Goal: Information Seeking & Learning: Learn about a topic

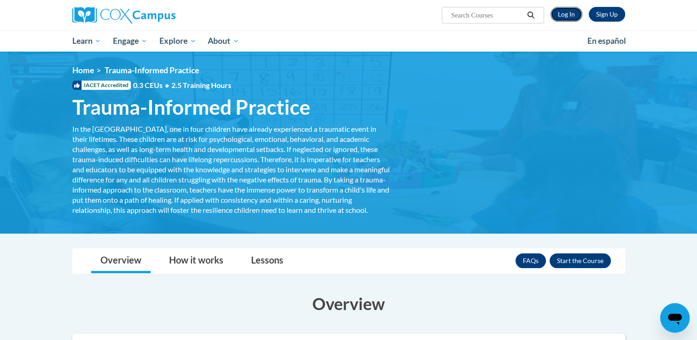
click at [556, 7] on link "Log In" at bounding box center [566, 14] width 32 height 15
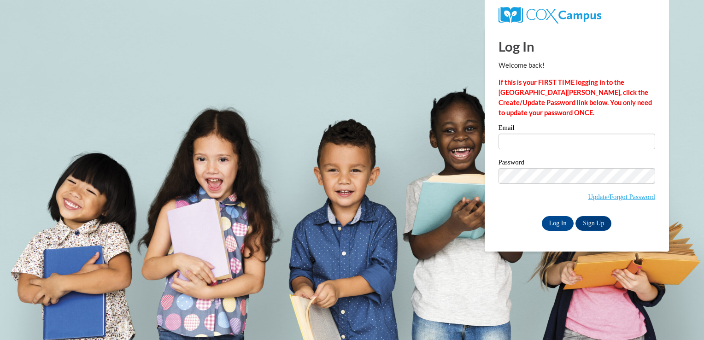
click at [532, 150] on div "Email" at bounding box center [576, 140] width 157 height 32
click at [534, 139] on input "Email" at bounding box center [576, 142] width 157 height 16
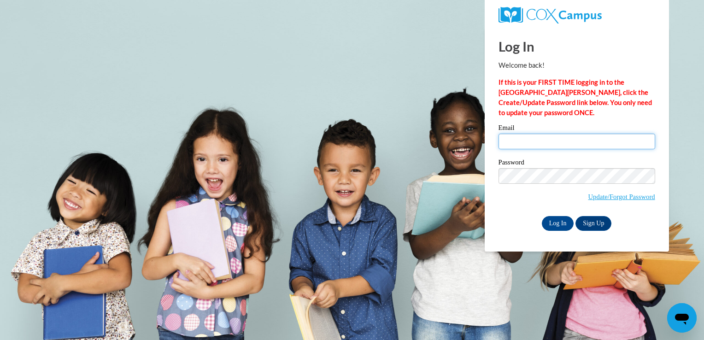
type input "[EMAIL_ADDRESS][US_STATE][DOMAIN_NAME]"
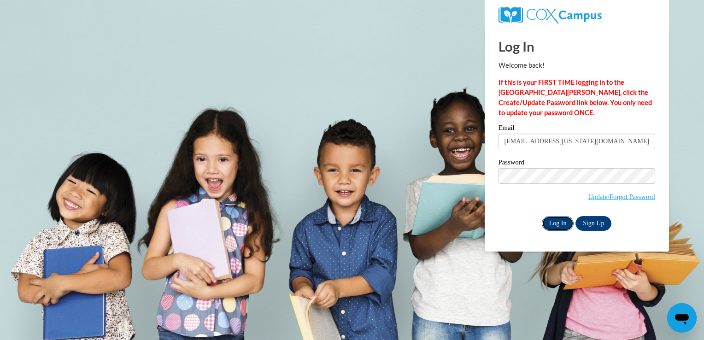
click at [554, 222] on input "Log In" at bounding box center [558, 223] width 32 height 15
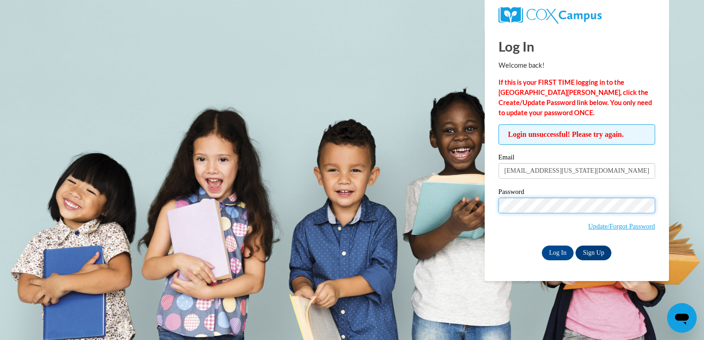
click at [542, 245] on input "Log In" at bounding box center [558, 252] width 32 height 15
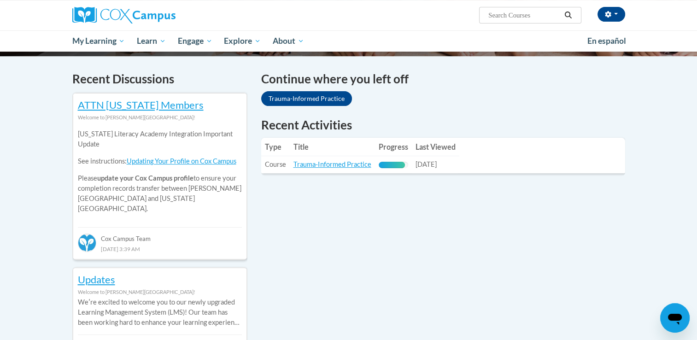
scroll to position [284, 0]
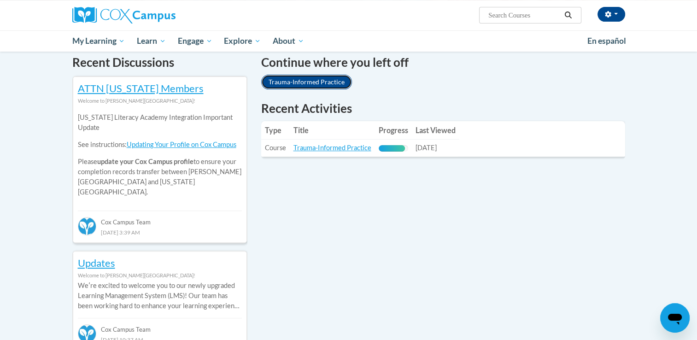
click at [322, 87] on link "Trauma-Informed Practice" at bounding box center [306, 82] width 91 height 15
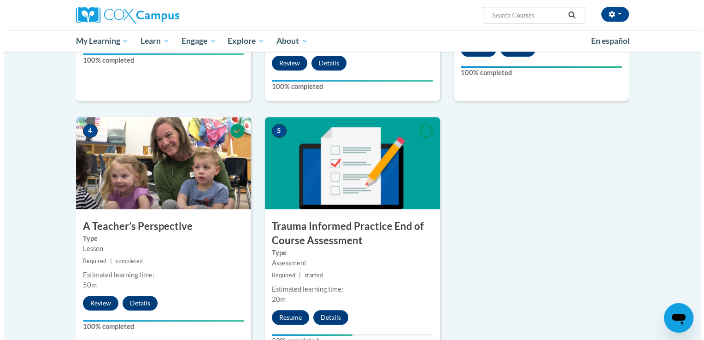
scroll to position [398, 0]
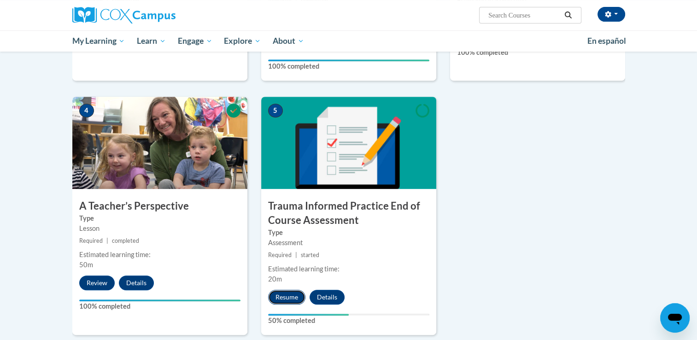
click at [287, 293] on button "Resume" at bounding box center [286, 297] width 37 height 15
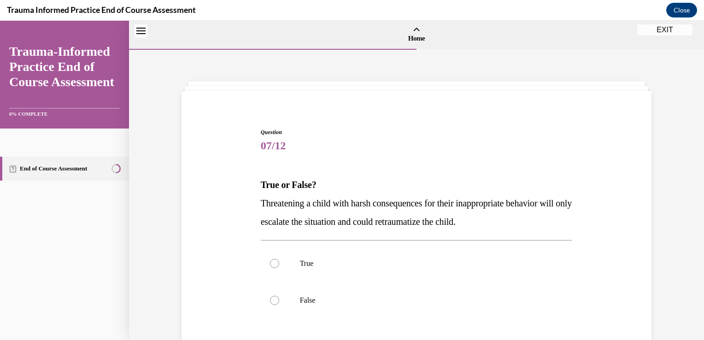
scroll to position [29, 0]
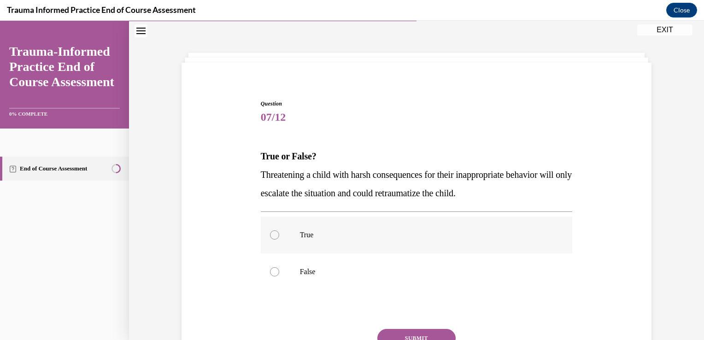
click at [330, 233] on p "True" at bounding box center [425, 234] width 250 height 9
click at [279, 233] on input "True" at bounding box center [274, 234] width 9 height 9
radio input "true"
click at [408, 332] on button "SUBMIT" at bounding box center [416, 338] width 78 height 18
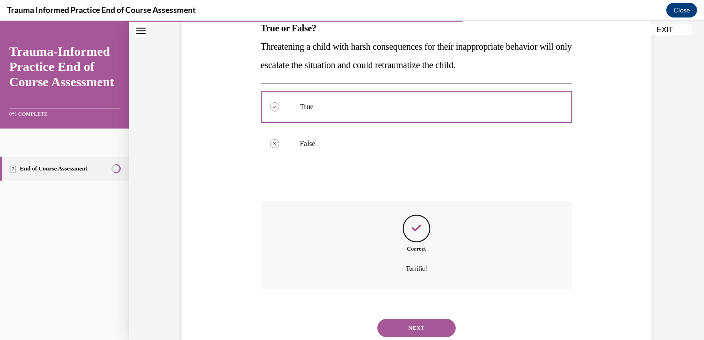
scroll to position [186, 0]
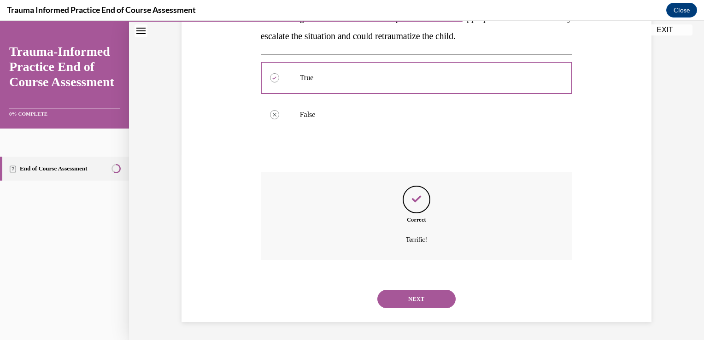
click at [413, 302] on button "NEXT" at bounding box center [416, 299] width 78 height 18
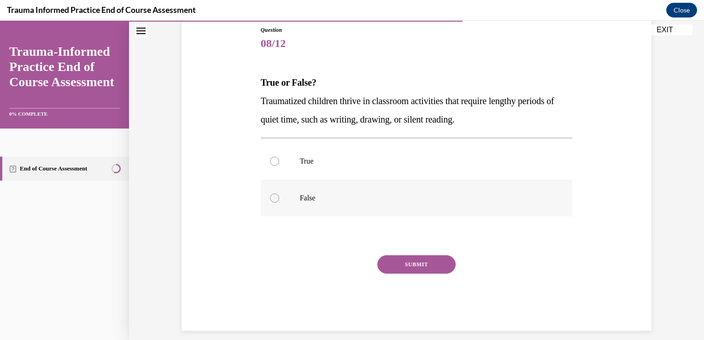
click at [398, 202] on p "False" at bounding box center [425, 197] width 250 height 9
click at [279, 202] on input "False" at bounding box center [274, 197] width 9 height 9
radio input "true"
click at [414, 266] on button "SUBMIT" at bounding box center [416, 264] width 78 height 18
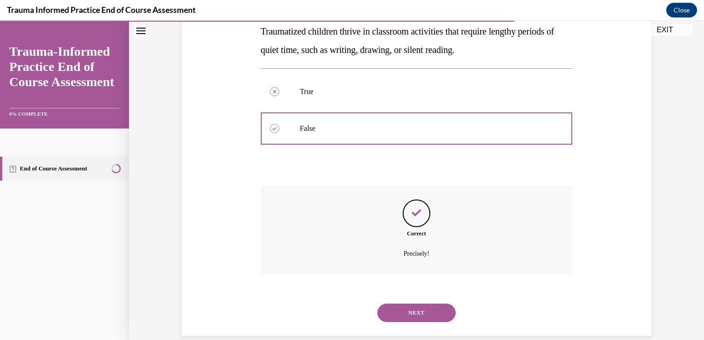
scroll to position [186, 0]
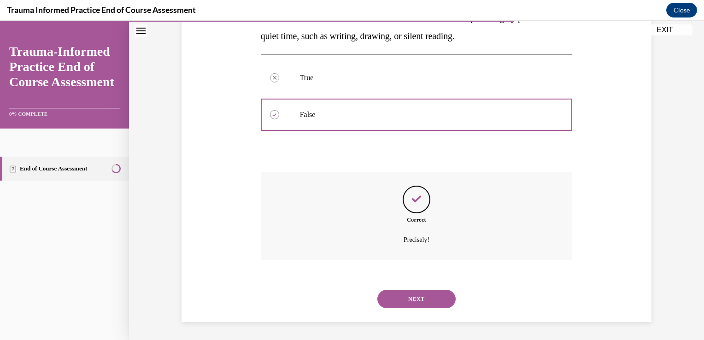
click at [413, 298] on button "NEXT" at bounding box center [416, 299] width 78 height 18
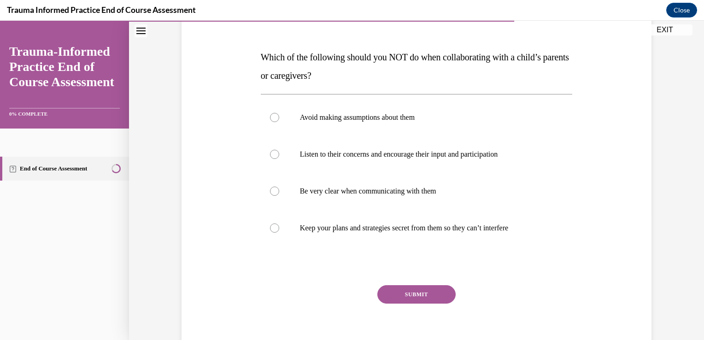
scroll to position [128, 0]
click at [374, 218] on label "Keep your plans and strategies secret from them so they can’t interfere" at bounding box center [417, 228] width 312 height 37
click at [279, 223] on input "Keep your plans and strategies secret from them so they can’t interfere" at bounding box center [274, 227] width 9 height 9
radio input "true"
click at [411, 292] on button "SUBMIT" at bounding box center [416, 294] width 78 height 18
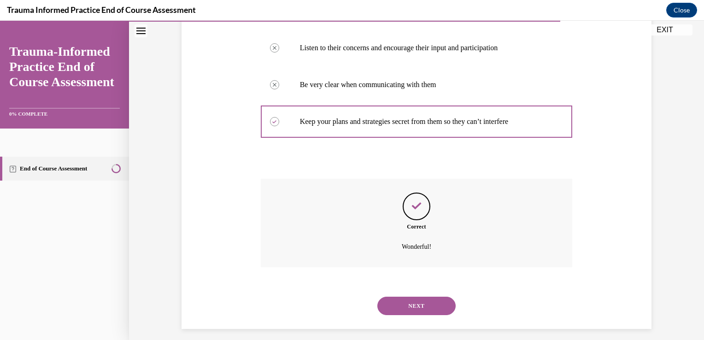
scroll to position [241, 0]
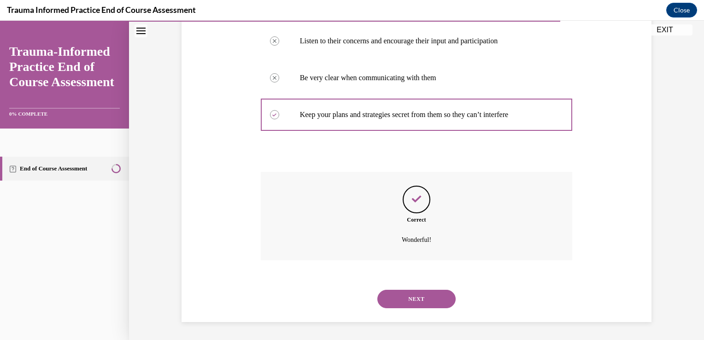
click at [424, 299] on button "NEXT" at bounding box center [416, 299] width 78 height 18
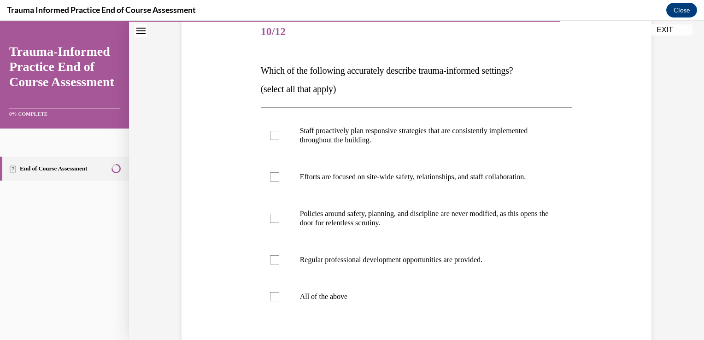
scroll to position [116, 0]
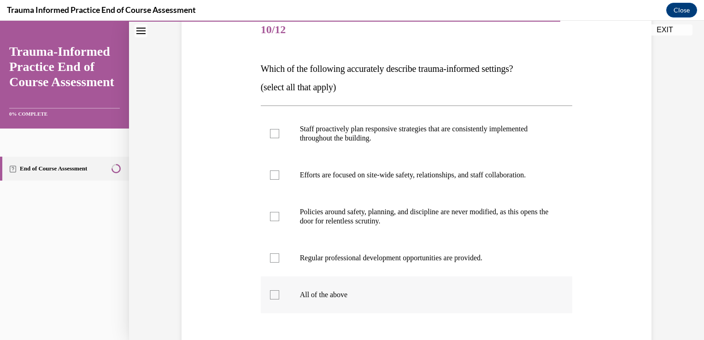
click at [359, 297] on p "All of the above" at bounding box center [425, 294] width 250 height 9
click at [279, 297] on input "All of the above" at bounding box center [274, 294] width 9 height 9
checkbox input "true"
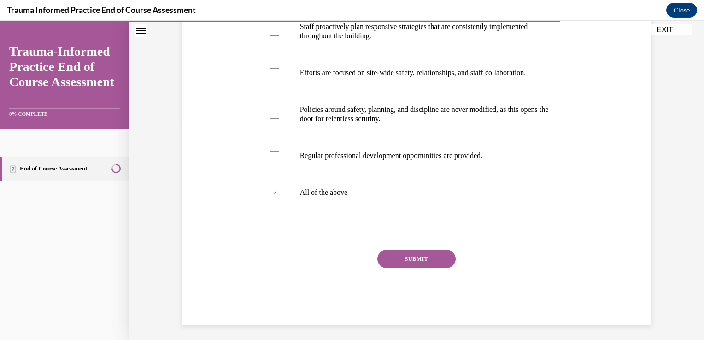
scroll to position [222, 0]
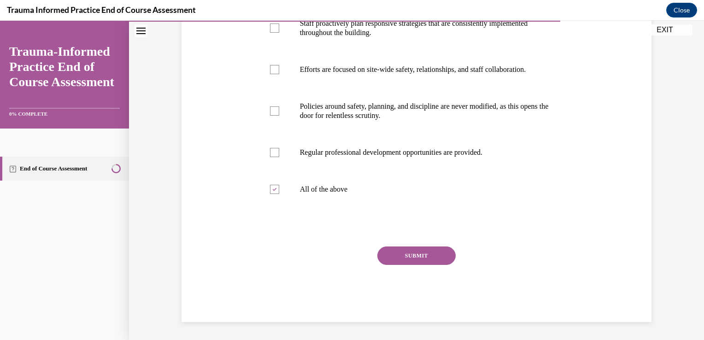
click at [413, 253] on button "SUBMIT" at bounding box center [416, 255] width 78 height 18
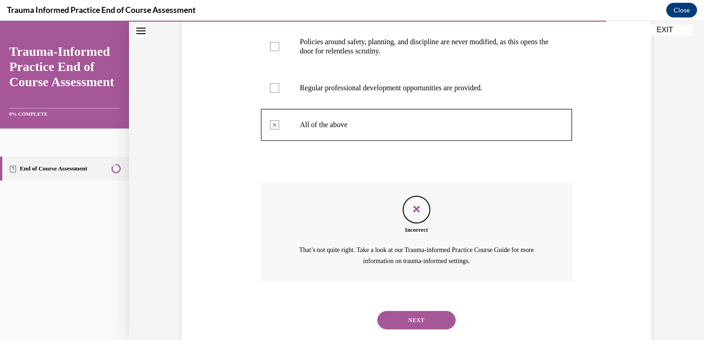
scroll to position [307, 0]
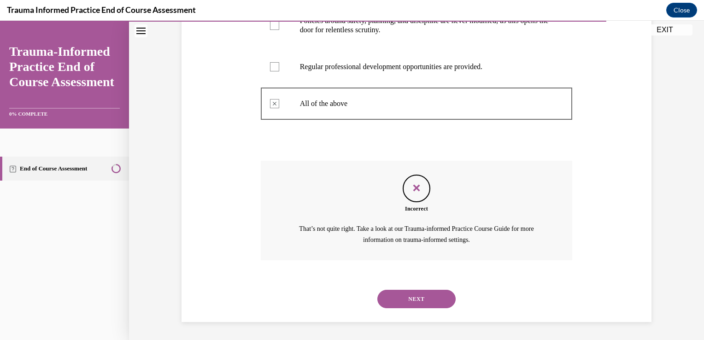
click at [414, 299] on button "NEXT" at bounding box center [416, 299] width 78 height 18
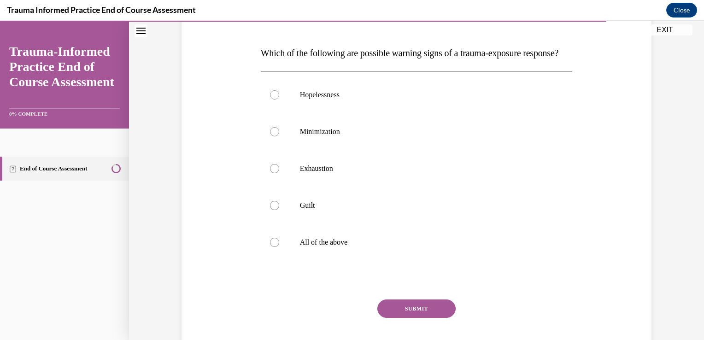
scroll to position [134, 0]
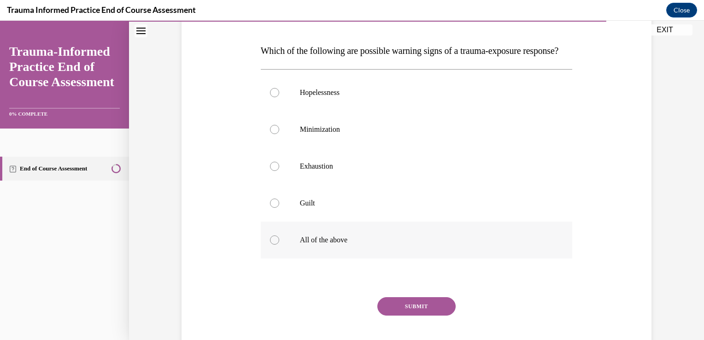
click at [317, 245] on p "All of the above" at bounding box center [425, 239] width 250 height 9
click at [279, 245] on input "All of the above" at bounding box center [274, 239] width 9 height 9
radio input "true"
click at [414, 315] on button "SUBMIT" at bounding box center [416, 306] width 78 height 18
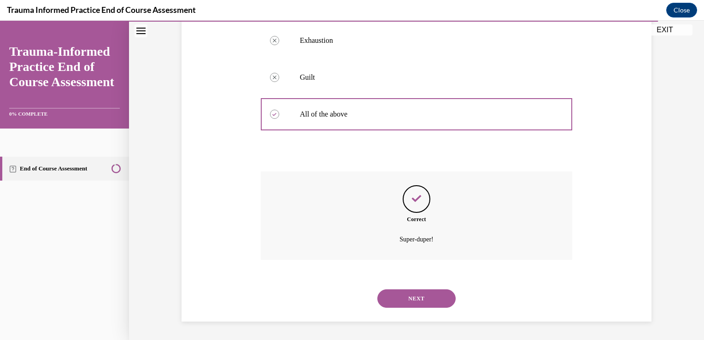
scroll to position [278, 0]
click at [422, 298] on button "NEXT" at bounding box center [416, 298] width 78 height 18
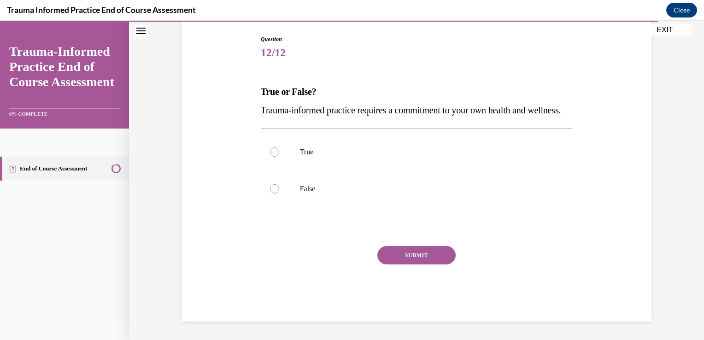
scroll to position [102, 0]
click at [407, 170] on label "True" at bounding box center [417, 152] width 312 height 37
click at [279, 157] on input "True" at bounding box center [274, 151] width 9 height 9
radio input "true"
click at [420, 262] on button "SUBMIT" at bounding box center [416, 255] width 78 height 18
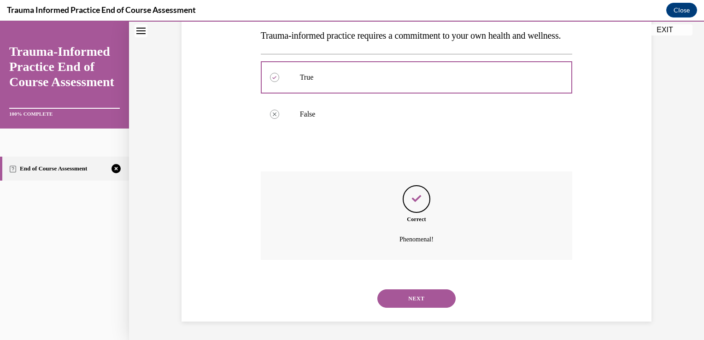
scroll to position [186, 0]
click at [408, 295] on button "NEXT" at bounding box center [416, 298] width 78 height 18
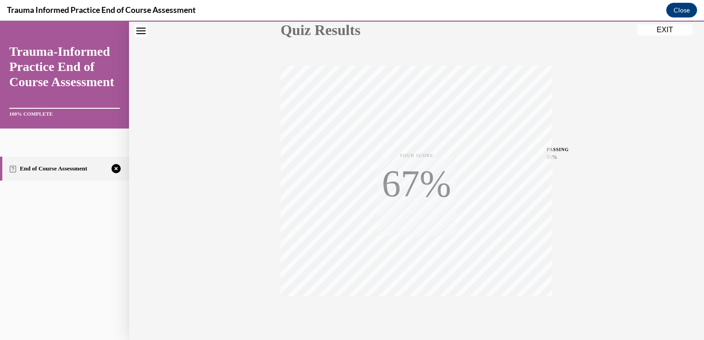
scroll to position [152, 0]
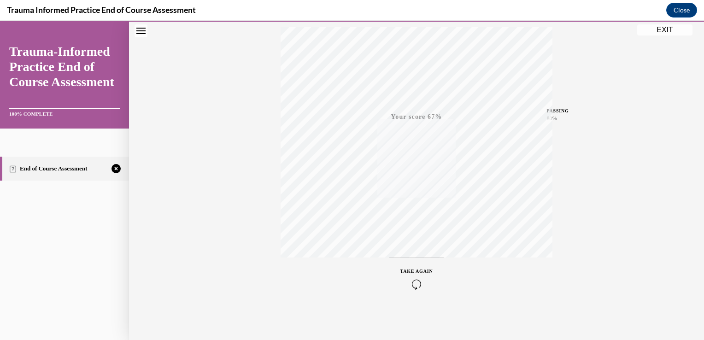
click at [663, 323] on div "Quiz Results PASSING 80% Your score 67% Failed PASSING 80% Your score Your scor…" at bounding box center [416, 118] width 575 height 443
click at [414, 282] on icon "button" at bounding box center [416, 284] width 33 height 10
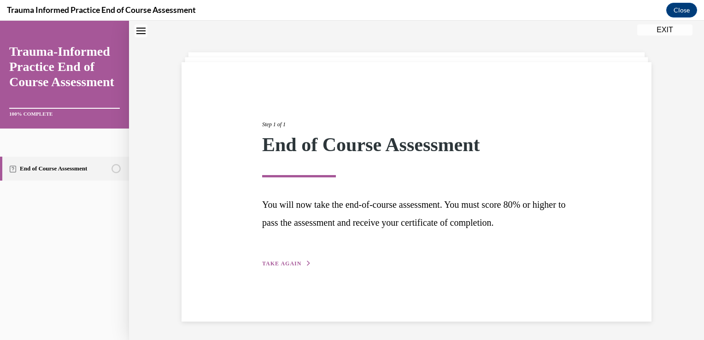
click at [294, 267] on button "TAKE AGAIN" at bounding box center [286, 263] width 49 height 8
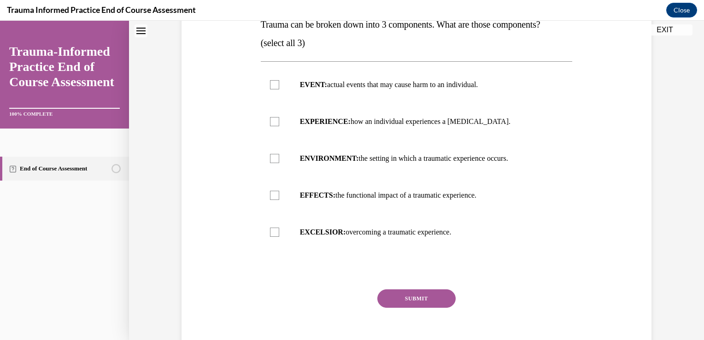
scroll to position [162, 0]
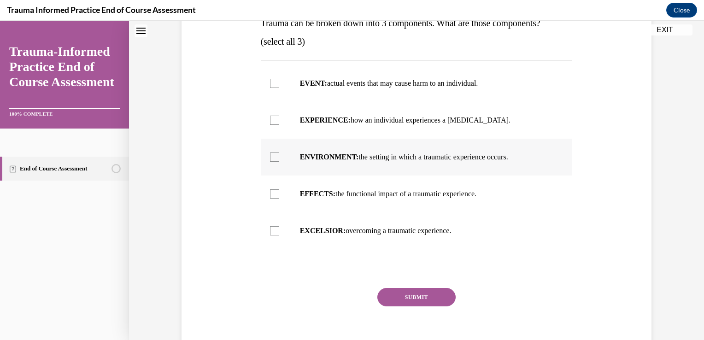
click at [342, 156] on strong "ENVIRONMENT:" at bounding box center [329, 157] width 59 height 8
click at [279, 156] on input "ENVIRONMENT: the setting in which a traumatic experience occurs." at bounding box center [274, 156] width 9 height 9
click at [342, 161] on p "ENVIRONMENT: the setting in which a traumatic experience occurs." at bounding box center [425, 156] width 250 height 9
click at [279, 161] on input "ENVIRONMENT: the setting in which a traumatic experience occurs." at bounding box center [274, 156] width 9 height 9
checkbox input "false"
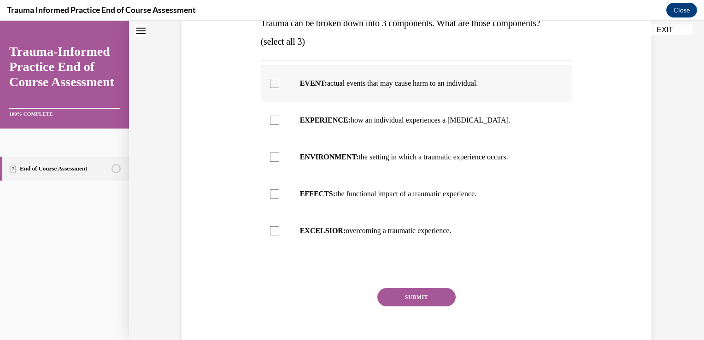
click at [355, 89] on label "EVENT: actual events that may cause harm to an individual." at bounding box center [417, 83] width 312 height 37
click at [279, 88] on input "EVENT: actual events that may cause harm to an individual." at bounding box center [274, 83] width 9 height 9
checkbox input "true"
click at [355, 117] on p "EXPERIENCE: how an individual experiences a stressor." at bounding box center [425, 120] width 250 height 9
click at [279, 117] on input "EXPERIENCE: how an individual experiences a stressor." at bounding box center [274, 120] width 9 height 9
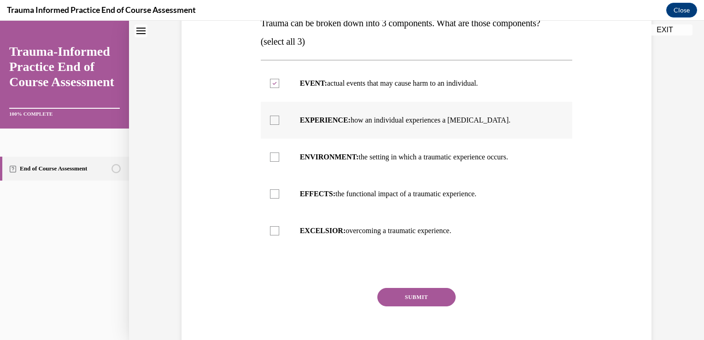
checkbox input "true"
click at [333, 191] on p "EFFECTS: the functional impact of a traumatic experience." at bounding box center [425, 193] width 250 height 9
click at [279, 191] on input "EFFECTS: the functional impact of a traumatic experience." at bounding box center [274, 193] width 9 height 9
checkbox input "true"
click at [407, 297] on button "SUBMIT" at bounding box center [416, 297] width 78 height 18
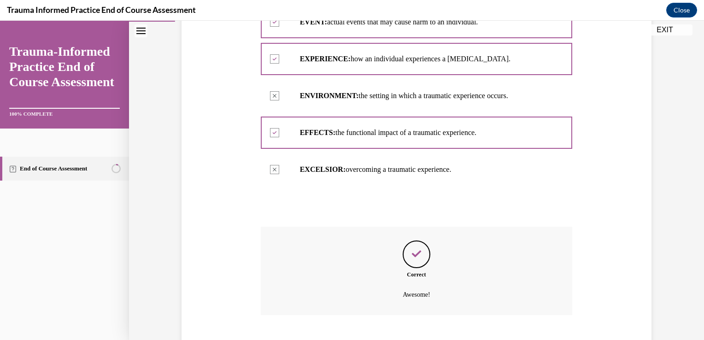
scroll to position [278, 0]
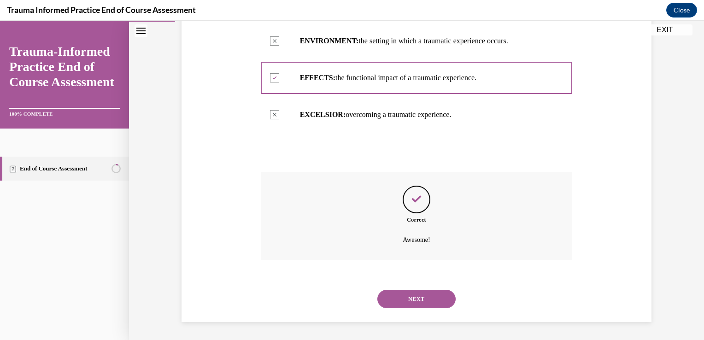
click at [418, 297] on button "NEXT" at bounding box center [416, 299] width 78 height 18
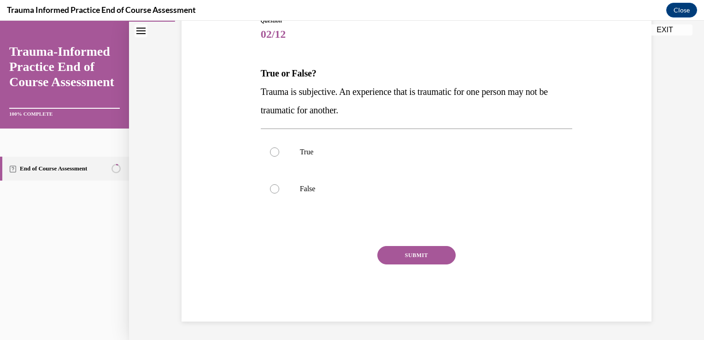
scroll to position [102, 0]
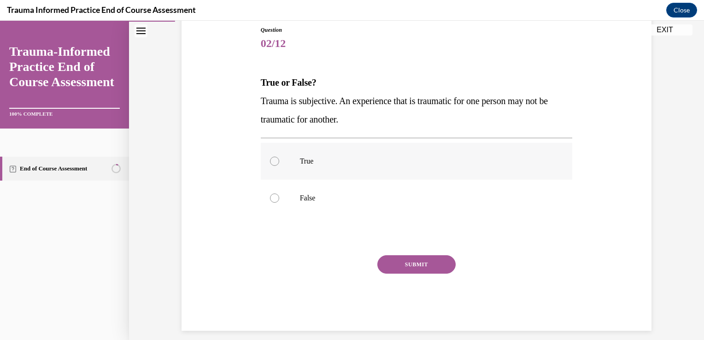
click at [487, 157] on p "True" at bounding box center [425, 161] width 250 height 9
click at [279, 157] on input "True" at bounding box center [274, 161] width 9 height 9
radio input "true"
click at [419, 262] on button "SUBMIT" at bounding box center [416, 264] width 78 height 18
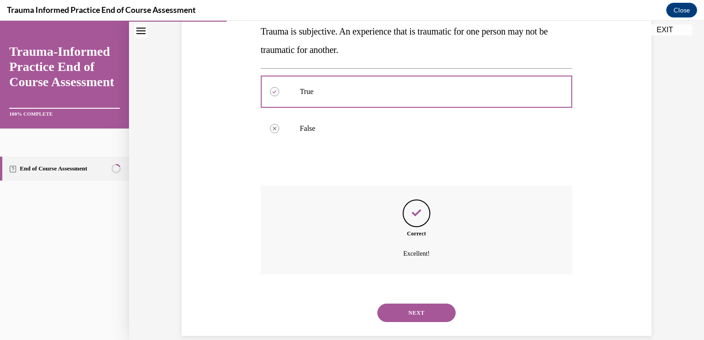
scroll to position [186, 0]
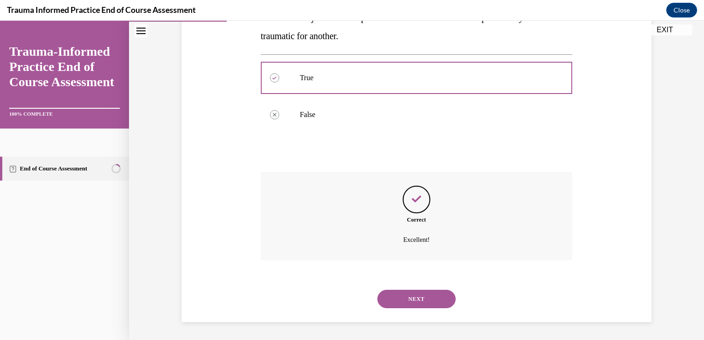
click at [403, 296] on button "NEXT" at bounding box center [416, 299] width 78 height 18
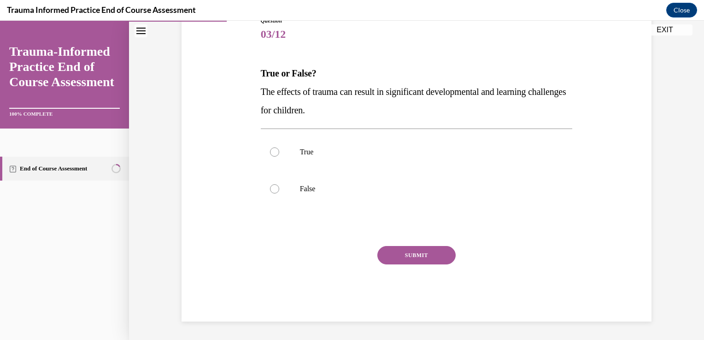
scroll to position [102, 0]
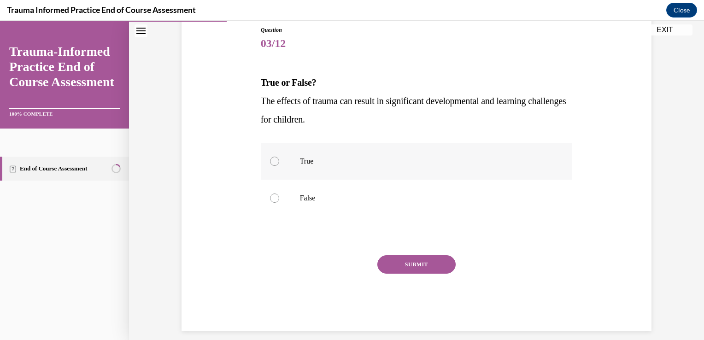
click at [432, 160] on p "True" at bounding box center [425, 161] width 250 height 9
click at [279, 160] on input "True" at bounding box center [274, 161] width 9 height 9
radio input "true"
click at [409, 265] on button "SUBMIT" at bounding box center [416, 264] width 78 height 18
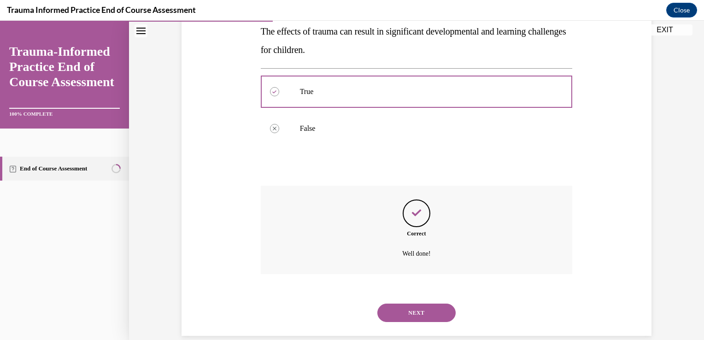
scroll to position [186, 0]
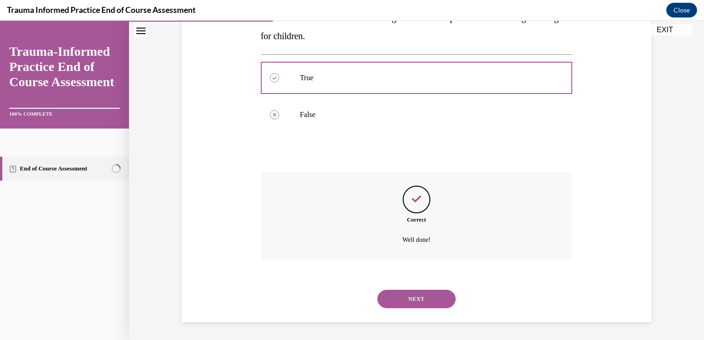
click at [407, 298] on button "NEXT" at bounding box center [416, 299] width 78 height 18
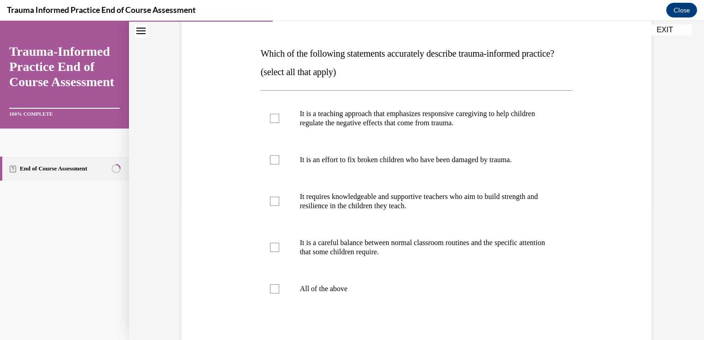
scroll to position [131, 0]
click at [522, 172] on label "It is an effort to fix broken children who have been damaged by trauma." at bounding box center [417, 160] width 312 height 37
click at [279, 165] on input "It is an effort to fix broken children who have been damaged by trauma." at bounding box center [274, 160] width 9 height 9
checkbox input "true"
click at [511, 128] on p "It is a teaching approach that emphasizes responsive caregiving to help childre…" at bounding box center [425, 119] width 250 height 18
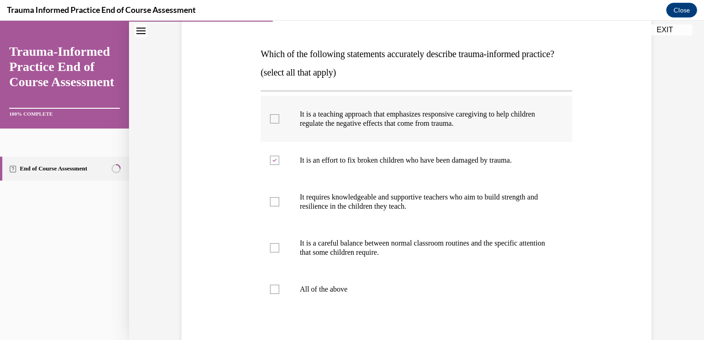
click at [279, 123] on input "It is a teaching approach that emphasizes responsive caregiving to help childre…" at bounding box center [274, 118] width 9 height 9
checkbox input "true"
click at [465, 211] on p "It requires knowledgeable and supportive teachers who aim to build strength and…" at bounding box center [425, 201] width 250 height 18
click at [279, 206] on input "It requires knowledgeable and supportive teachers who aim to build strength and…" at bounding box center [274, 201] width 9 height 9
checkbox input "true"
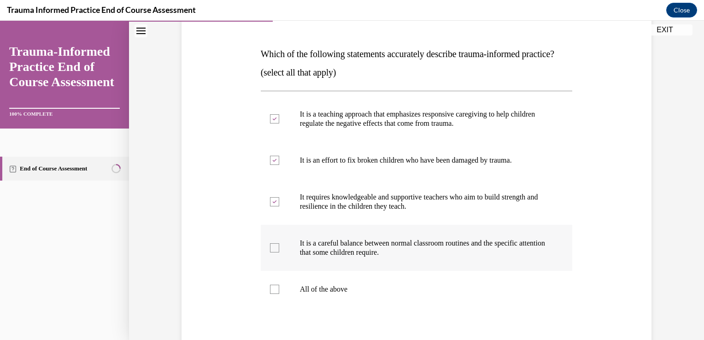
click at [450, 257] on p "It is a careful balance between normal classroom routines and the specific atte…" at bounding box center [425, 248] width 250 height 18
click at [279, 252] on input "It is a careful balance between normal classroom routines and the specific atte…" at bounding box center [274, 247] width 9 height 9
checkbox input "true"
click at [437, 179] on label "It is an effort to fix broken children who have been damaged by trauma." at bounding box center [417, 160] width 312 height 37
click at [279, 165] on input "It is an effort to fix broken children who have been damaged by trauma." at bounding box center [274, 160] width 9 height 9
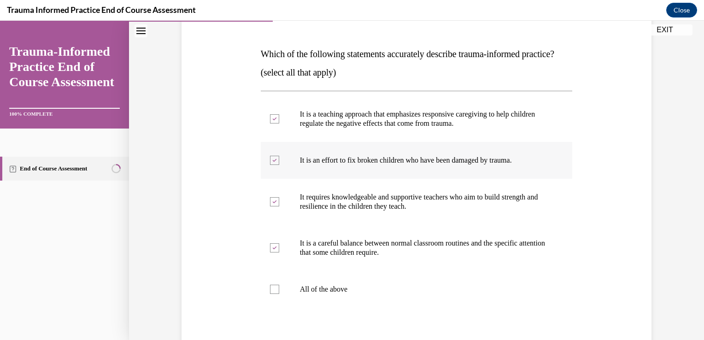
checkbox input "false"
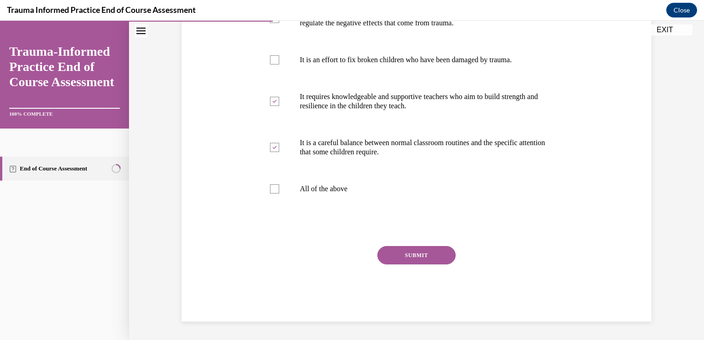
scroll to position [249, 0]
click at [414, 257] on button "SUBMIT" at bounding box center [416, 255] width 78 height 18
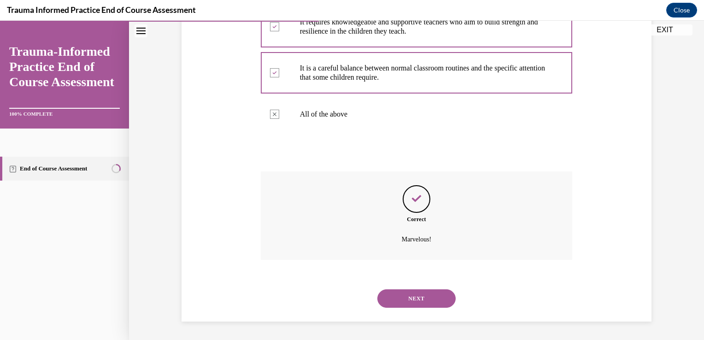
scroll to position [324, 0]
click at [414, 300] on button "NEXT" at bounding box center [416, 298] width 78 height 18
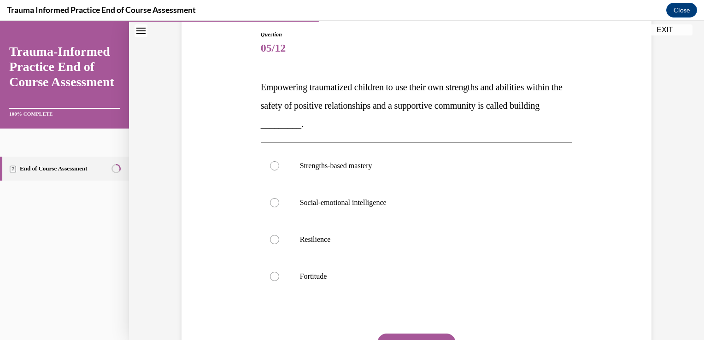
scroll to position [107, 0]
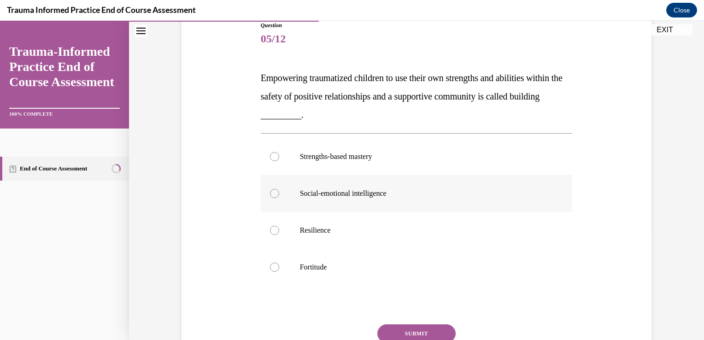
click at [420, 193] on p "Social-emotional intelligence" at bounding box center [425, 193] width 250 height 9
click at [279, 193] on input "Social-emotional intelligence" at bounding box center [274, 193] width 9 height 9
radio input "true"
click at [427, 328] on button "SUBMIT" at bounding box center [416, 333] width 78 height 18
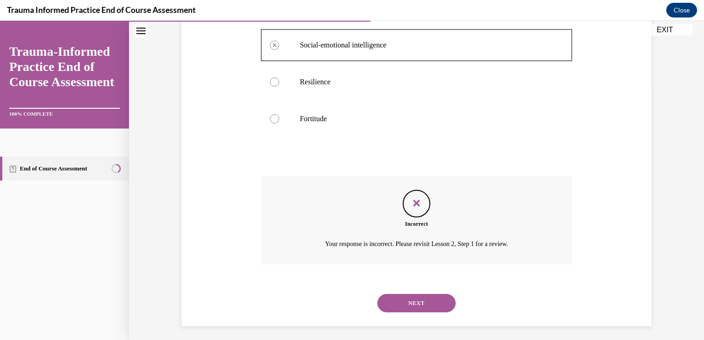
scroll to position [259, 0]
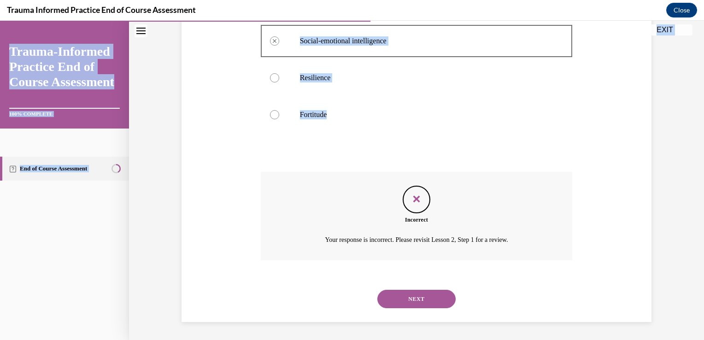
drag, startPoint x: 696, startPoint y: 184, endPoint x: 700, endPoint y: 117, distance: 67.4
click at [696, 117] on div "Home Question 04/12 Which of the following statements accurately describe traum…" at bounding box center [416, 180] width 575 height 319
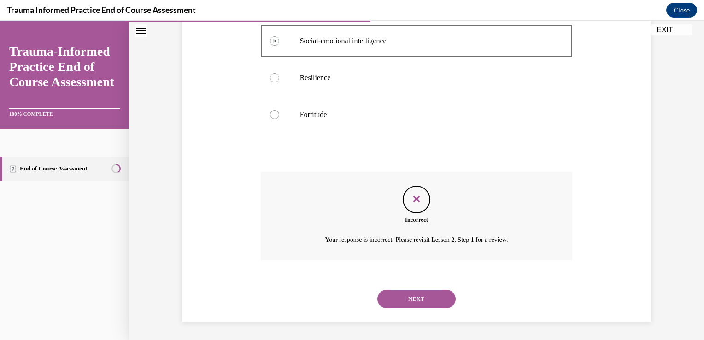
click at [424, 294] on button "NEXT" at bounding box center [416, 299] width 78 height 18
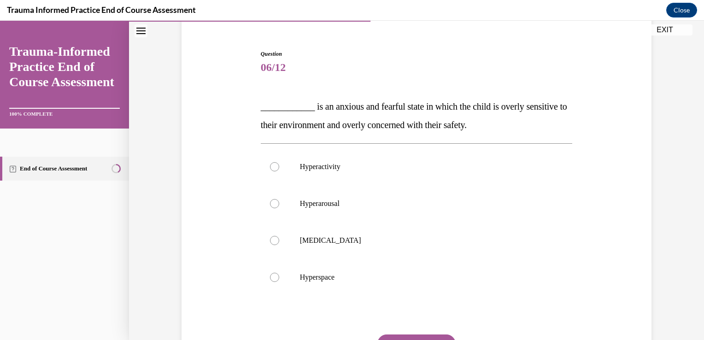
scroll to position [84, 0]
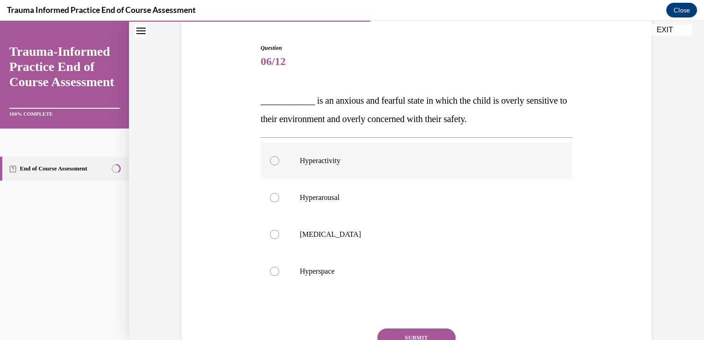
click at [438, 162] on p "Hyperactivity" at bounding box center [425, 160] width 250 height 9
click at [279, 162] on input "Hyperactivity" at bounding box center [274, 160] width 9 height 9
radio input "true"
click at [420, 331] on button "SUBMIT" at bounding box center [416, 337] width 78 height 18
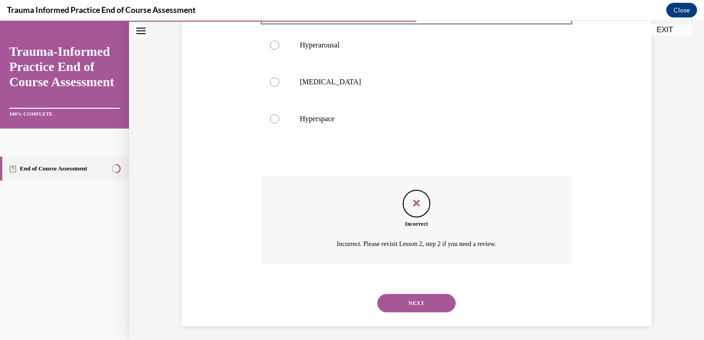
scroll to position [241, 0]
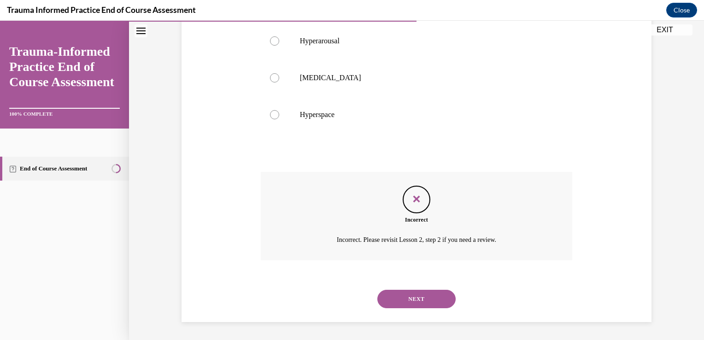
click at [413, 297] on button "NEXT" at bounding box center [416, 299] width 78 height 18
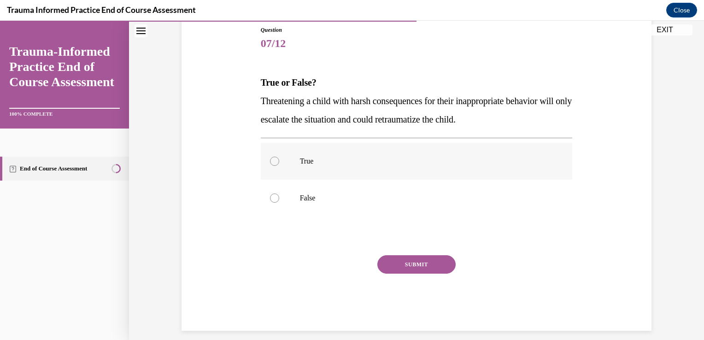
click at [430, 166] on label "True" at bounding box center [417, 161] width 312 height 37
click at [279, 166] on input "True" at bounding box center [274, 161] width 9 height 9
radio input "true"
click at [405, 273] on button "SUBMIT" at bounding box center [416, 264] width 78 height 18
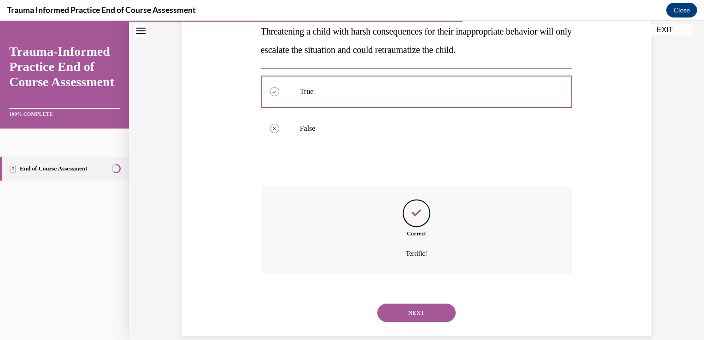
scroll to position [186, 0]
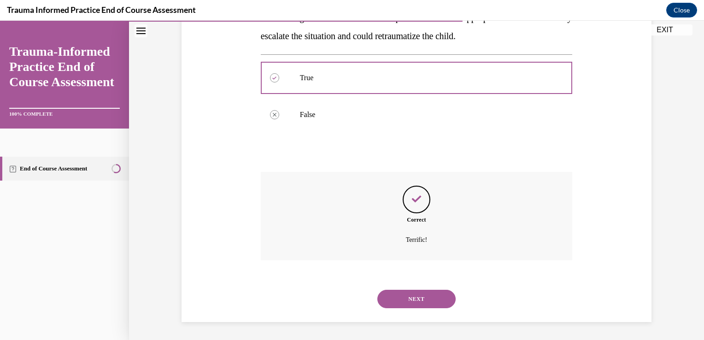
click at [407, 307] on button "NEXT" at bounding box center [416, 299] width 78 height 18
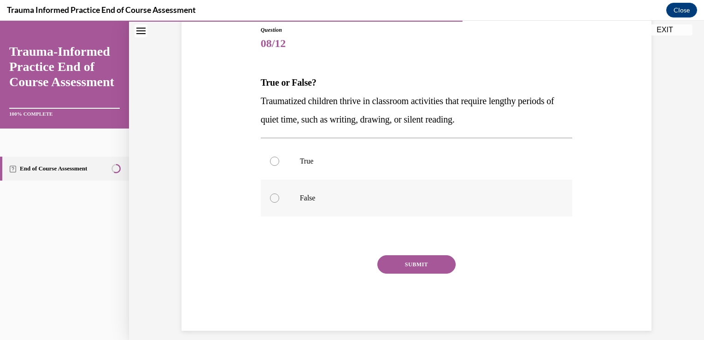
click at [412, 202] on label "False" at bounding box center [417, 198] width 312 height 37
click at [279, 202] on input "False" at bounding box center [274, 197] width 9 height 9
radio input "true"
click at [426, 261] on button "SUBMIT" at bounding box center [416, 264] width 78 height 18
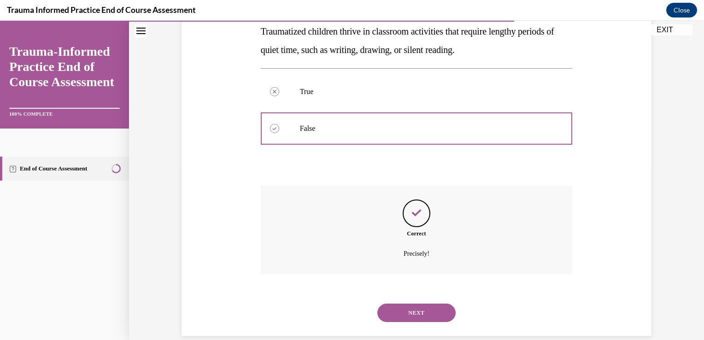
scroll to position [186, 0]
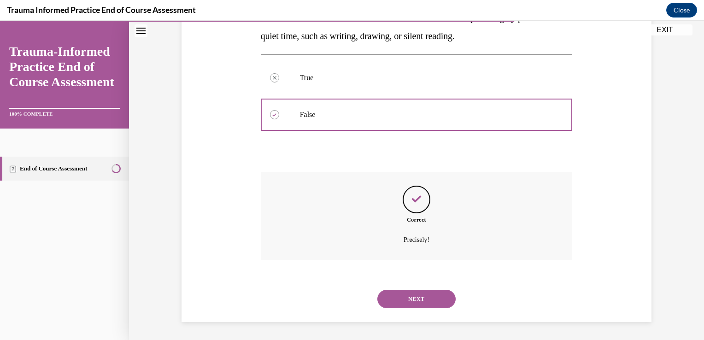
click at [418, 301] on button "NEXT" at bounding box center [416, 299] width 78 height 18
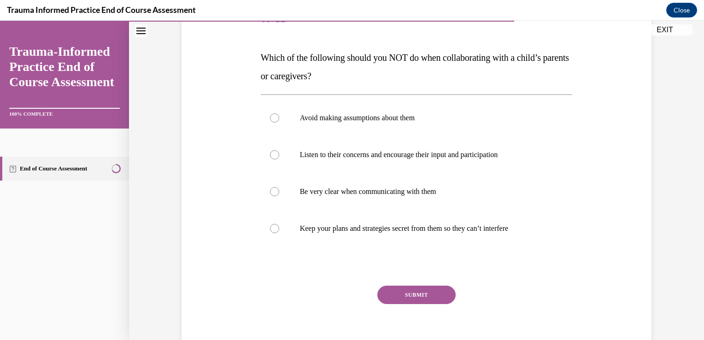
scroll to position [137, 0]
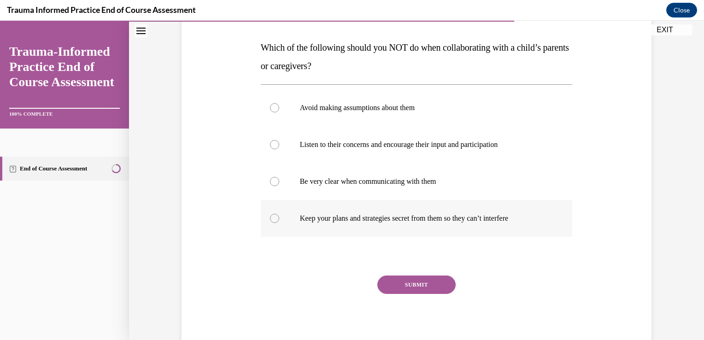
click at [468, 220] on p "Keep your plans and strategies secret from them so they can’t interfere" at bounding box center [425, 218] width 250 height 9
click at [279, 220] on input "Keep your plans and strategies secret from them so they can’t interfere" at bounding box center [274, 218] width 9 height 9
radio input "true"
click at [427, 289] on button "SUBMIT" at bounding box center [416, 284] width 78 height 18
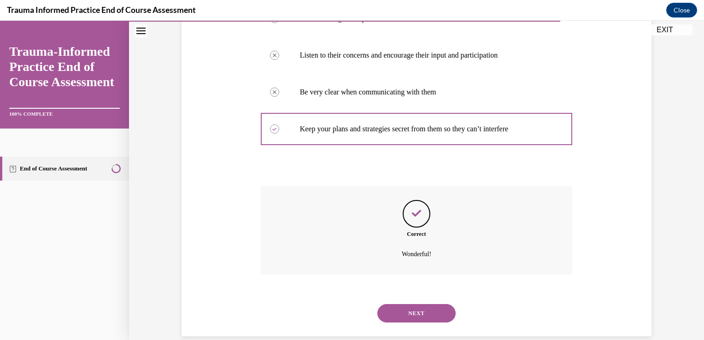
scroll to position [241, 0]
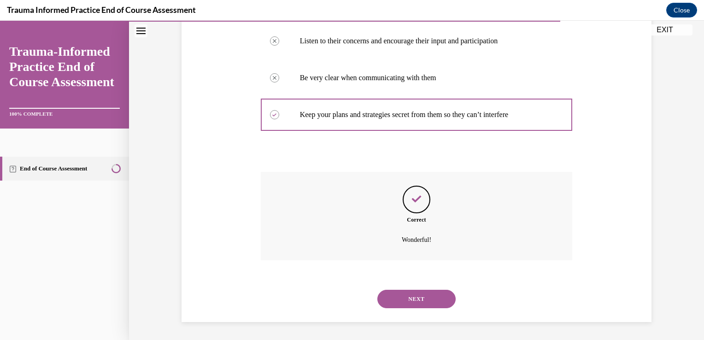
click at [413, 297] on button "NEXT" at bounding box center [416, 299] width 78 height 18
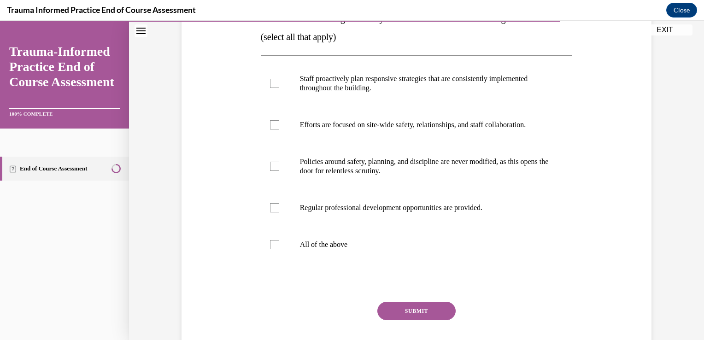
scroll to position [175, 0]
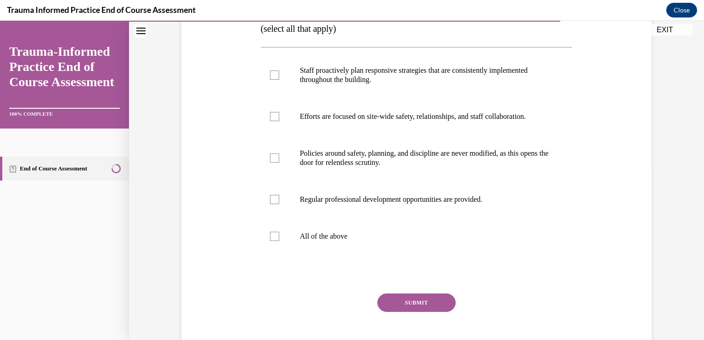
drag, startPoint x: 696, startPoint y: 149, endPoint x: 702, endPoint y: 134, distance: 16.2
click at [696, 134] on div "Home Question 09/12 Which of the following should you NOT do when collaborating…" at bounding box center [416, 180] width 575 height 319
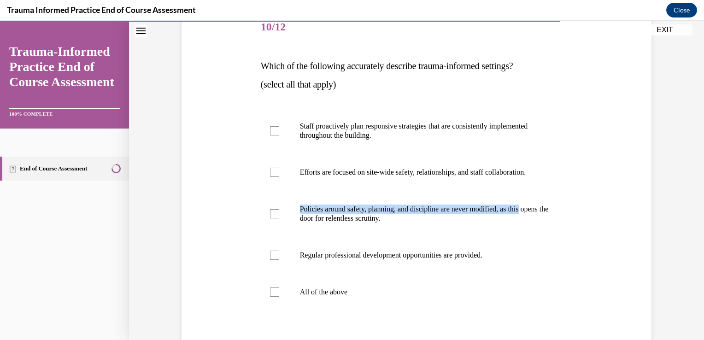
scroll to position [120, 0]
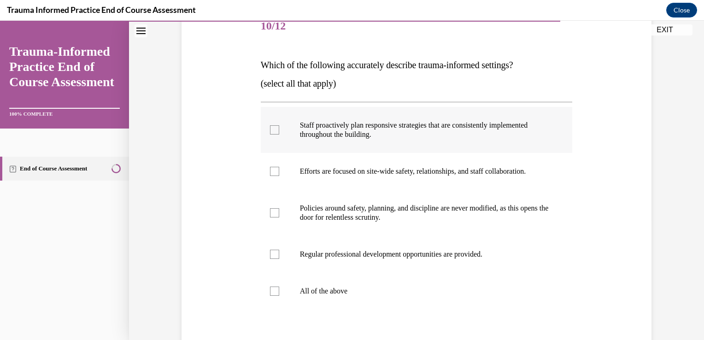
click at [504, 116] on label "Staff proactively plan responsive strategies that are consistently implemented …" at bounding box center [417, 130] width 312 height 46
click at [279, 125] on input "Staff proactively plan responsive strategies that are consistently implemented …" at bounding box center [274, 129] width 9 height 9
click at [504, 116] on label "Staff proactively plan responsive strategies that are consistently implemented …" at bounding box center [417, 130] width 312 height 46
click at [279, 125] on input "Staff proactively plan responsive strategies that are consistently implemented …" at bounding box center [274, 129] width 9 height 9
click at [271, 127] on div at bounding box center [274, 129] width 9 height 9
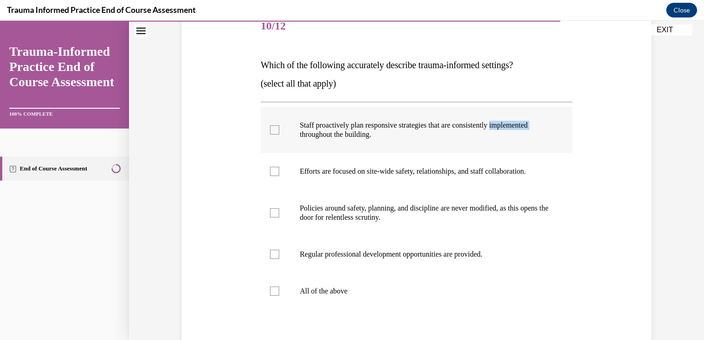
click at [271, 127] on input "Staff proactively plan responsive strategies that are consistently implemented …" at bounding box center [274, 129] width 9 height 9
checkbox input "true"
click at [300, 167] on p "Efforts are focused on site-wide safety, relationships, and staff collaboration." at bounding box center [425, 171] width 250 height 9
click at [279, 167] on input "Efforts are focused on site-wide safety, relationships, and staff collaboration." at bounding box center [274, 171] width 9 height 9
checkbox input "true"
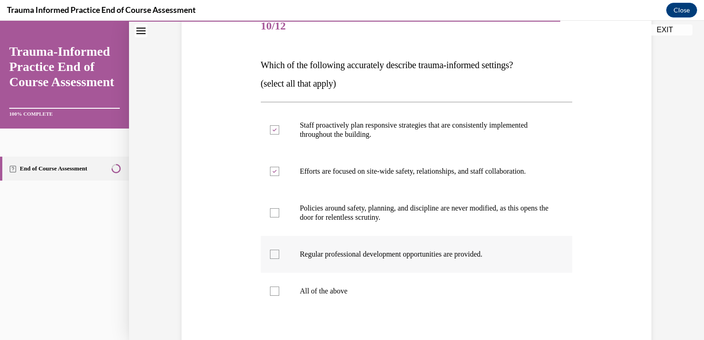
click at [367, 257] on p "Regular professional development opportunities are provided." at bounding box center [425, 254] width 250 height 9
click at [279, 257] on input "Regular professional development opportunities are provided." at bounding box center [274, 254] width 9 height 9
checkbox input "true"
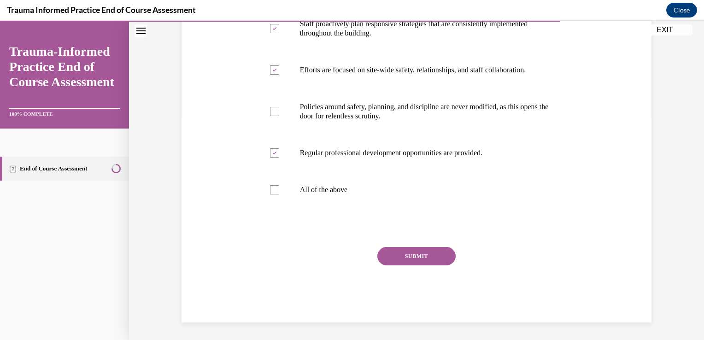
scroll to position [222, 0]
click at [424, 251] on button "SUBMIT" at bounding box center [416, 255] width 78 height 18
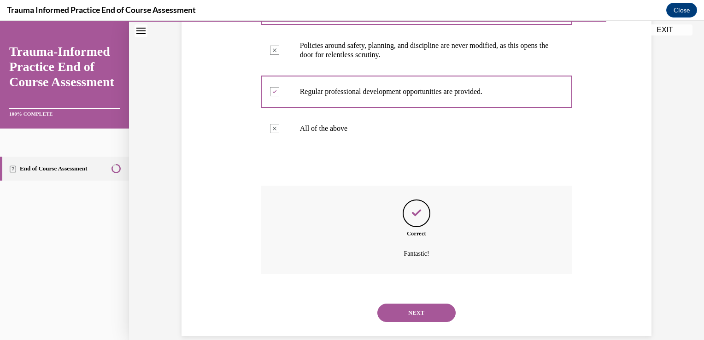
scroll to position [296, 0]
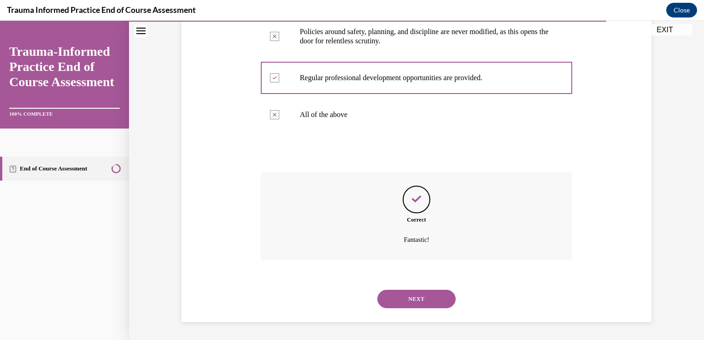
click at [415, 297] on button "NEXT" at bounding box center [416, 299] width 78 height 18
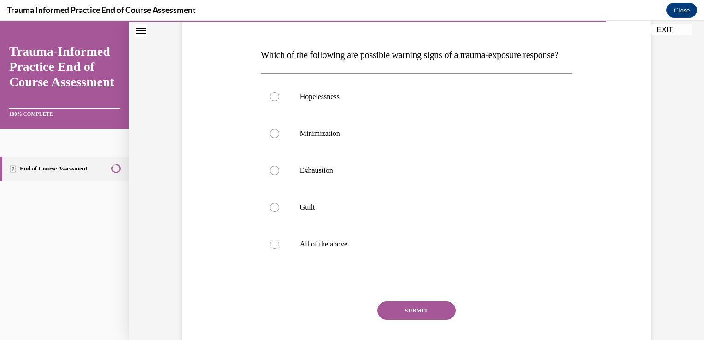
scroll to position [132, 0]
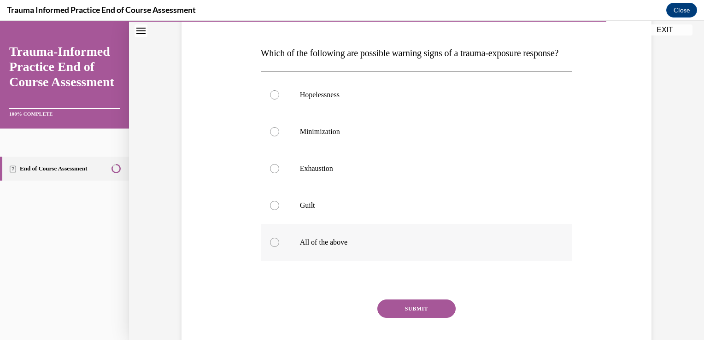
click at [315, 261] on label "All of the above" at bounding box center [417, 242] width 312 height 37
click at [279, 247] on input "All of the above" at bounding box center [274, 242] width 9 height 9
radio input "true"
click at [411, 318] on button "SUBMIT" at bounding box center [416, 308] width 78 height 18
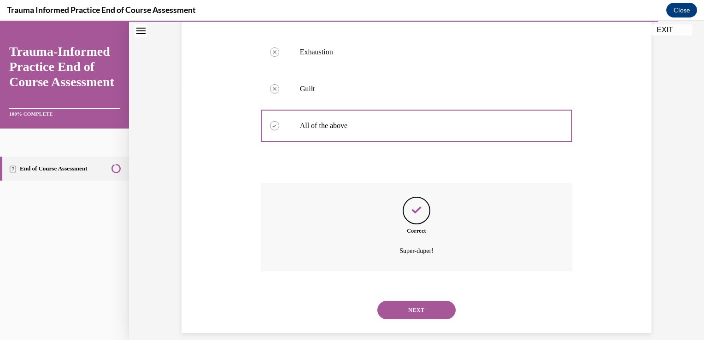
scroll to position [278, 0]
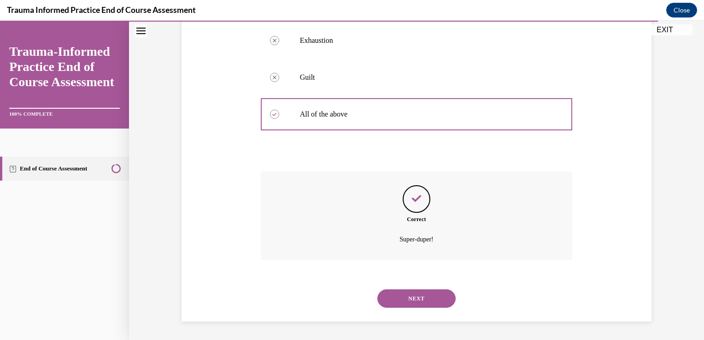
click at [427, 290] on button "NEXT" at bounding box center [416, 298] width 78 height 18
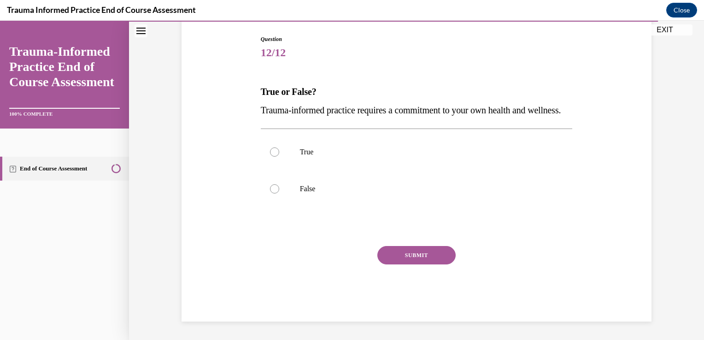
scroll to position [102, 0]
click at [527, 153] on label "True" at bounding box center [417, 152] width 312 height 37
click at [279, 153] on input "True" at bounding box center [274, 151] width 9 height 9
radio input "true"
click at [422, 264] on button "SUBMIT" at bounding box center [416, 255] width 78 height 18
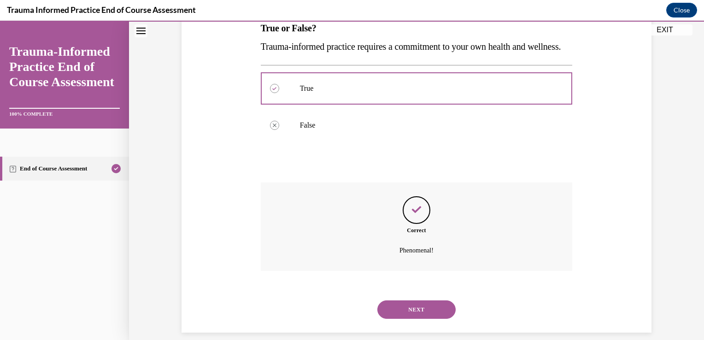
scroll to position [186, 0]
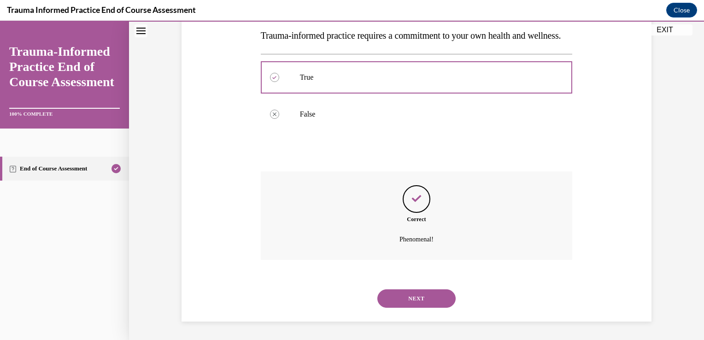
click at [416, 294] on button "NEXT" at bounding box center [416, 298] width 78 height 18
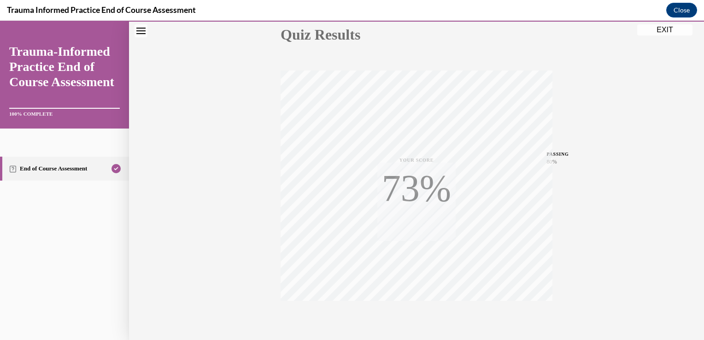
scroll to position [152, 0]
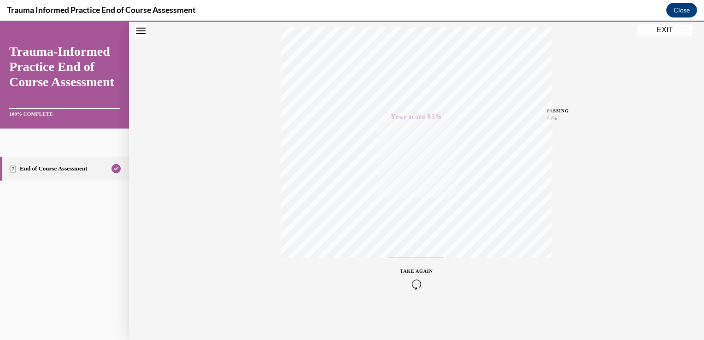
click at [686, 29] on button "EXIT" at bounding box center [664, 29] width 55 height 11
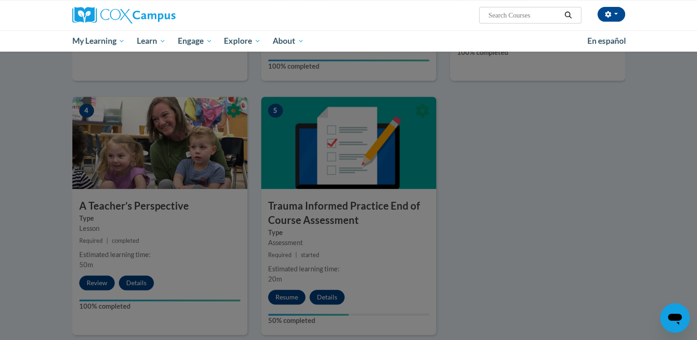
click at [291, 289] on div at bounding box center [348, 170] width 697 height 340
click at [288, 298] on div at bounding box center [348, 170] width 697 height 340
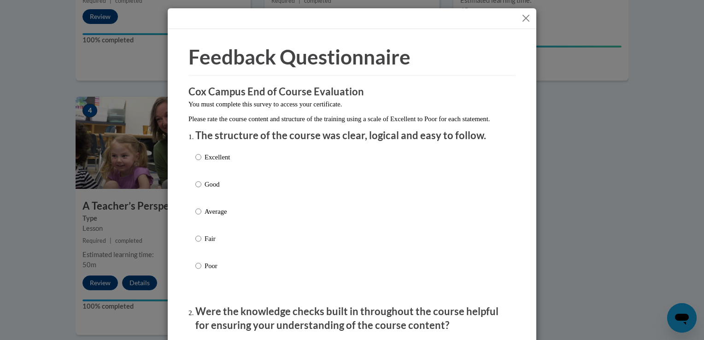
click at [278, 173] on div "Excellent Good Average Fair Poor" at bounding box center [351, 222] width 313 height 150
click at [222, 162] on p "Excellent" at bounding box center [216, 157] width 25 height 10
click at [201, 162] on input "Excellent" at bounding box center [198, 157] width 6 height 10
radio input "true"
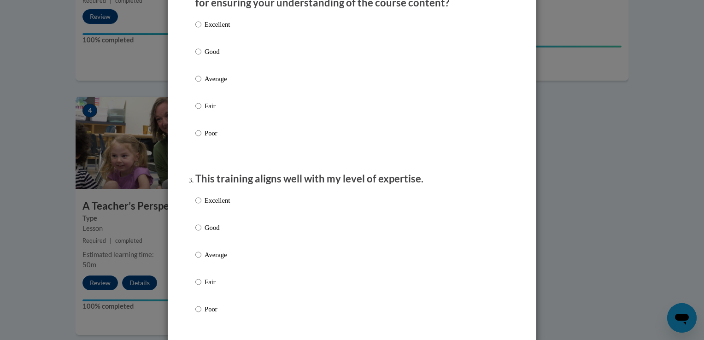
scroll to position [304, 0]
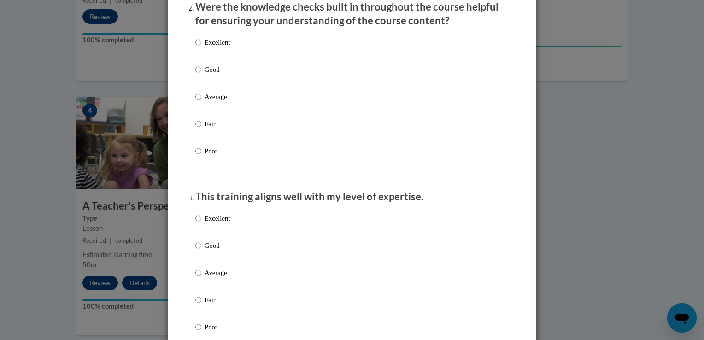
click at [209, 75] on p "Good" at bounding box center [216, 69] width 25 height 10
click at [201, 75] on input "Good" at bounding box center [198, 69] width 6 height 10
radio input "true"
click at [206, 250] on p "Good" at bounding box center [216, 245] width 25 height 10
click at [201, 250] on input "Good" at bounding box center [198, 245] width 6 height 10
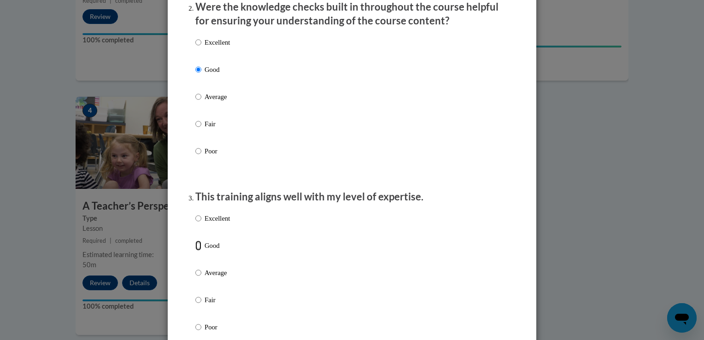
radio input "true"
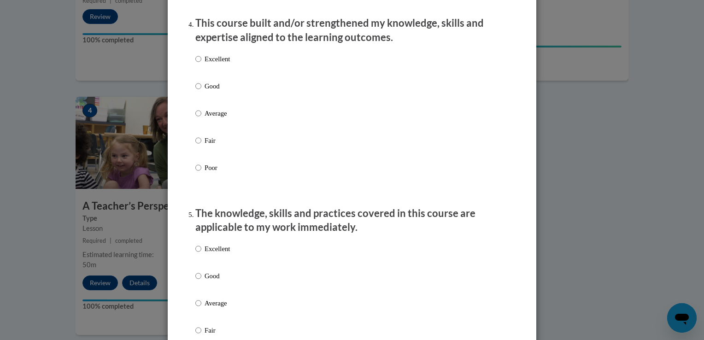
scroll to position [669, 0]
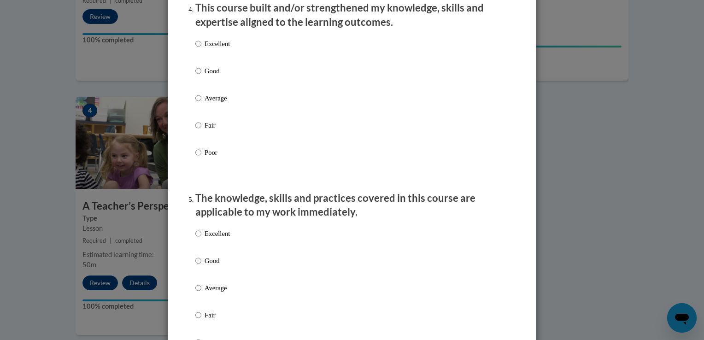
click at [204, 76] on p "Good" at bounding box center [216, 71] width 25 height 10
click at [201, 76] on input "Good" at bounding box center [198, 71] width 6 height 10
radio input "true"
click at [217, 239] on p "Excellent" at bounding box center [216, 233] width 25 height 10
click at [201, 239] on input "Excellent" at bounding box center [198, 233] width 6 height 10
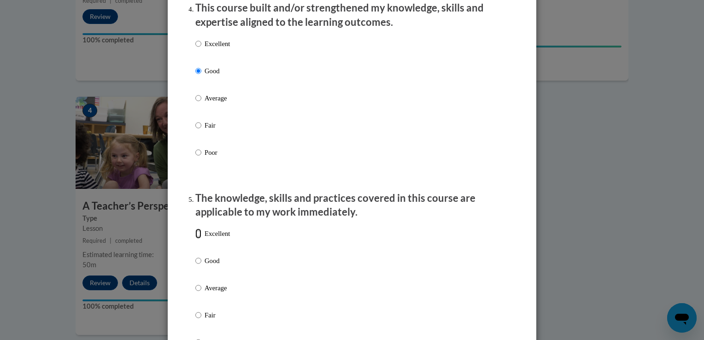
radio input "true"
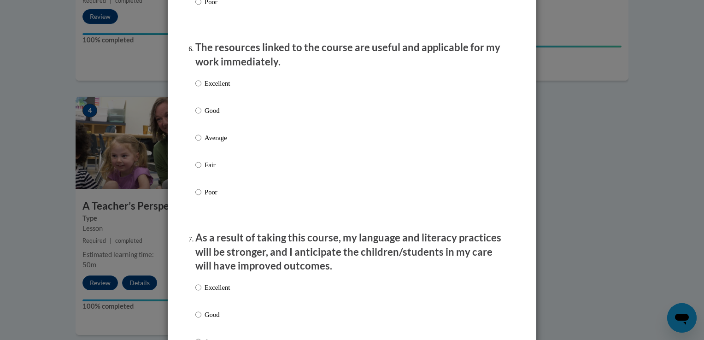
scroll to position [1022, 0]
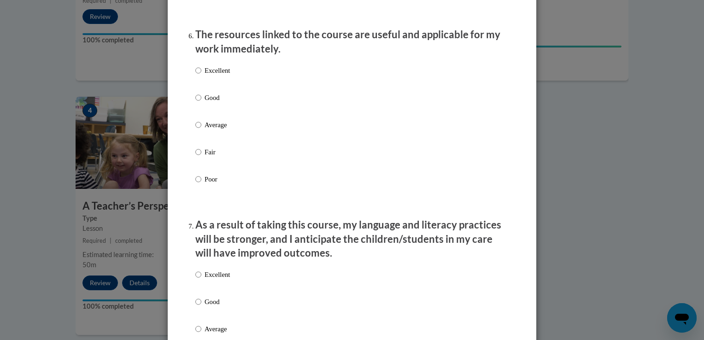
click at [210, 76] on p "Excellent" at bounding box center [216, 70] width 25 height 10
click at [201, 76] on input "Excellent" at bounding box center [198, 70] width 6 height 10
radio input "true"
click at [212, 280] on p "Excellent" at bounding box center [216, 274] width 25 height 10
click at [201, 280] on input "Excellent" at bounding box center [198, 274] width 6 height 10
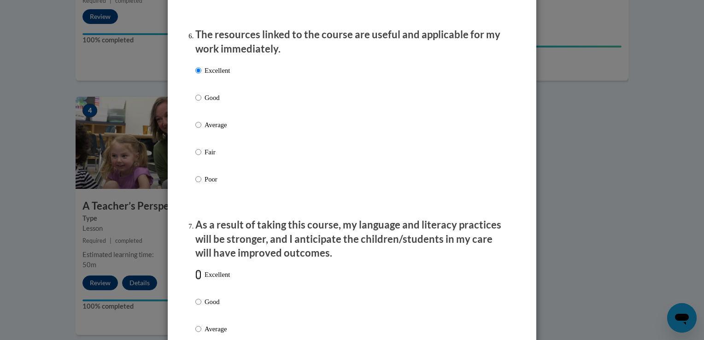
radio input "true"
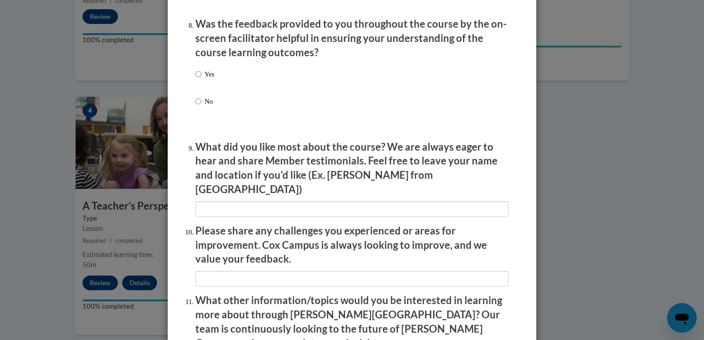
scroll to position [1427, 0]
click at [205, 79] on p "Yes" at bounding box center [209, 74] width 10 height 10
click at [201, 79] on input "Yes" at bounding box center [198, 74] width 6 height 10
radio input "true"
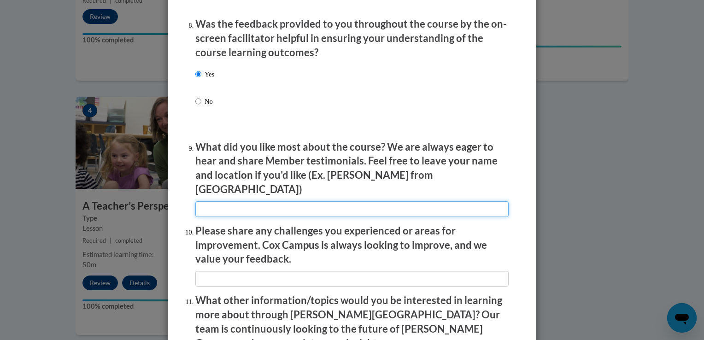
click at [245, 208] on input "textbox" at bounding box center [351, 209] width 313 height 16
type input "All"
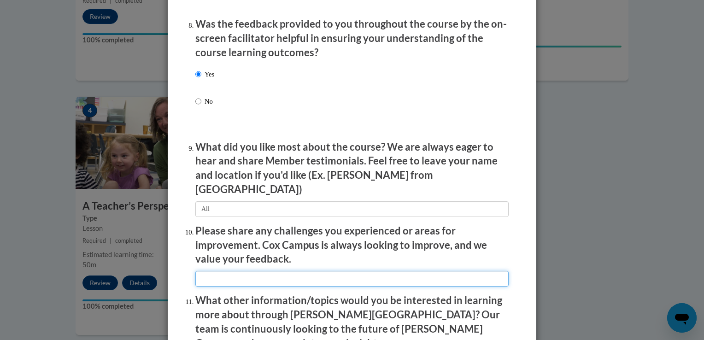
click at [199, 273] on input "textbox" at bounding box center [351, 279] width 313 height 16
type input "All"
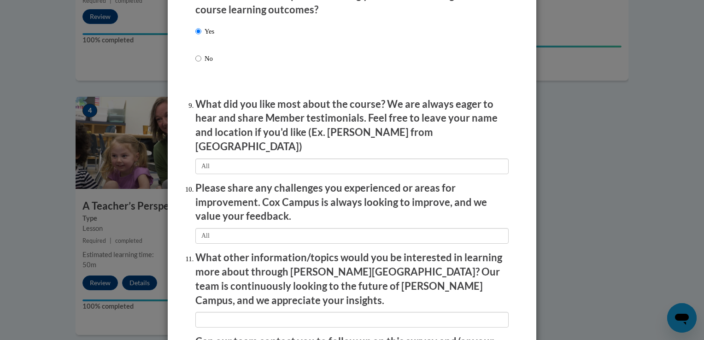
scroll to position [1578, 0]
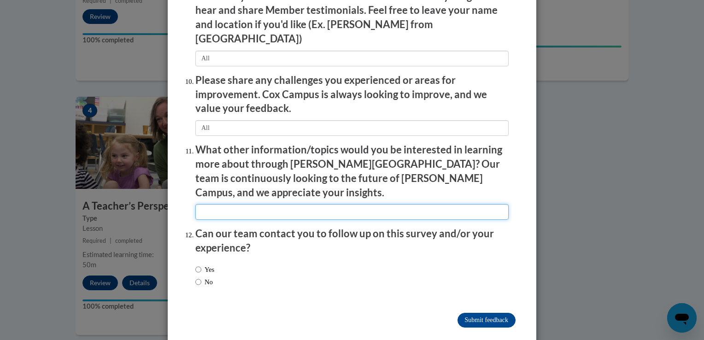
click at [452, 204] on input "textbox" at bounding box center [351, 212] width 313 height 16
type input "All"
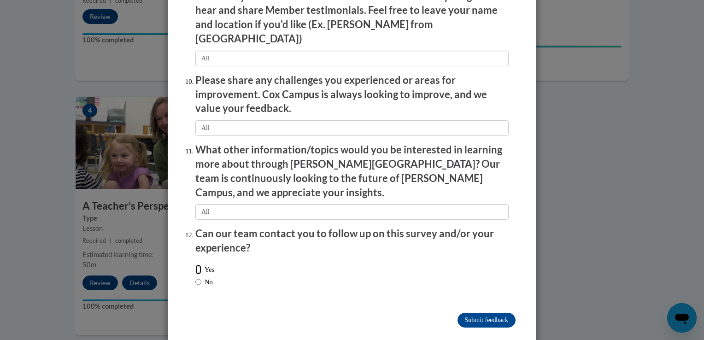
click at [196, 264] on input "Yes" at bounding box center [198, 269] width 6 height 10
radio input "true"
click at [476, 313] on input "Submit feedback" at bounding box center [486, 320] width 58 height 15
